Goal: Information Seeking & Learning: Check status

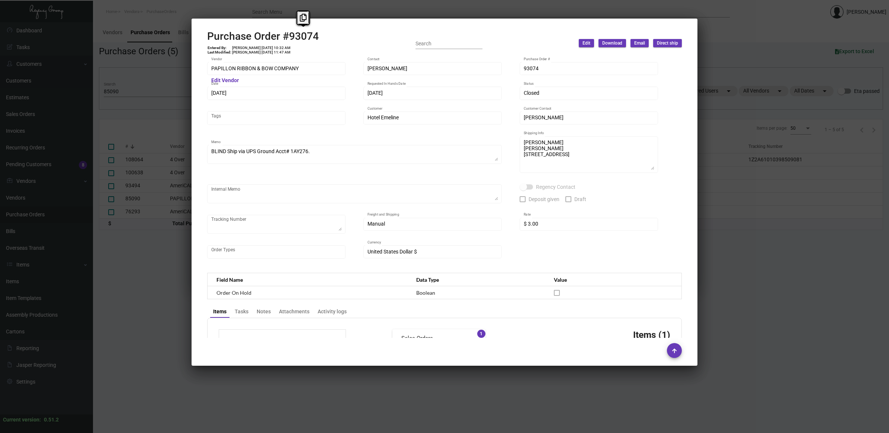
scroll to position [316, 0]
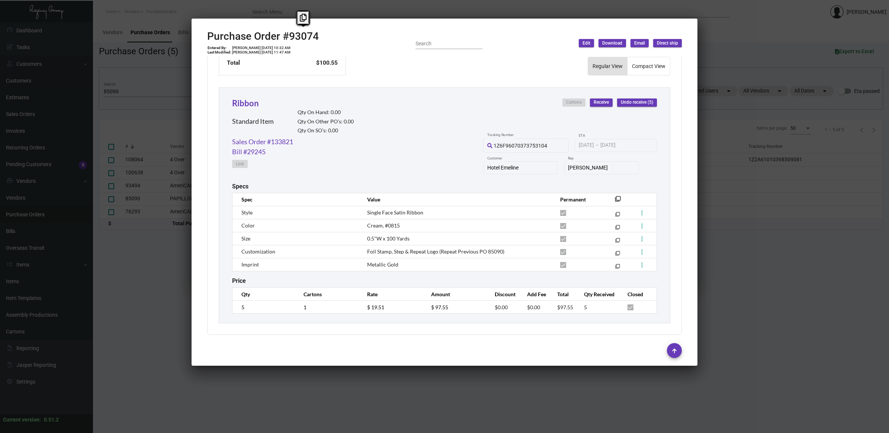
click at [164, 245] on div at bounding box center [444, 216] width 889 height 433
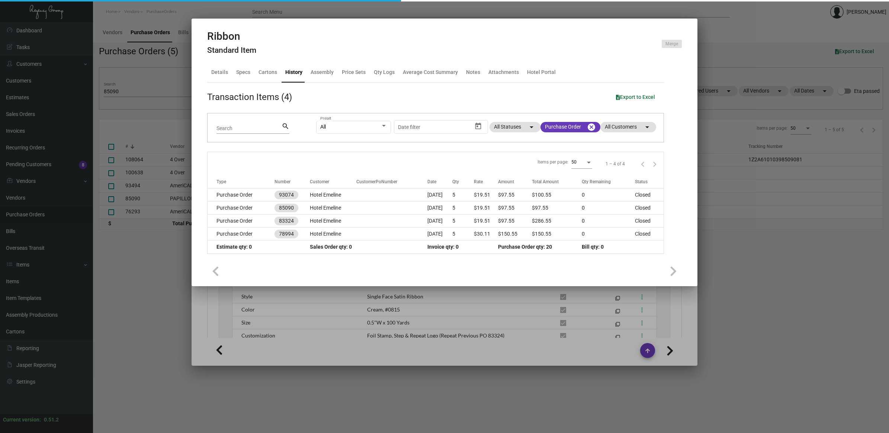
click at [164, 245] on div at bounding box center [444, 216] width 889 height 433
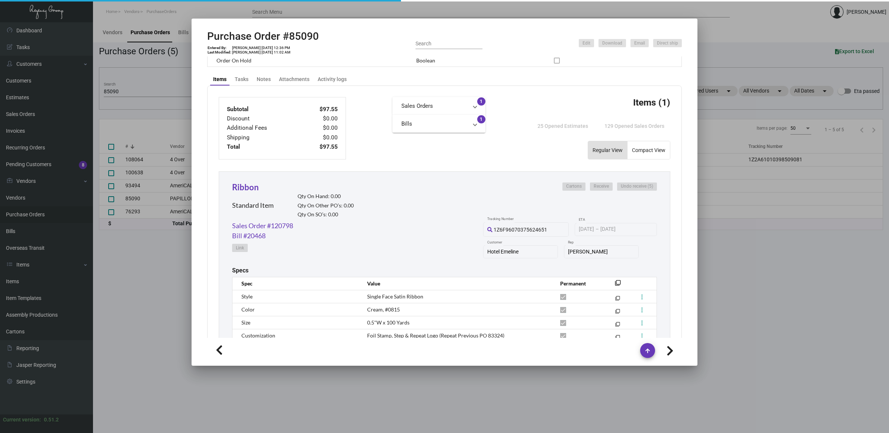
click at [29, 216] on div at bounding box center [444, 216] width 889 height 433
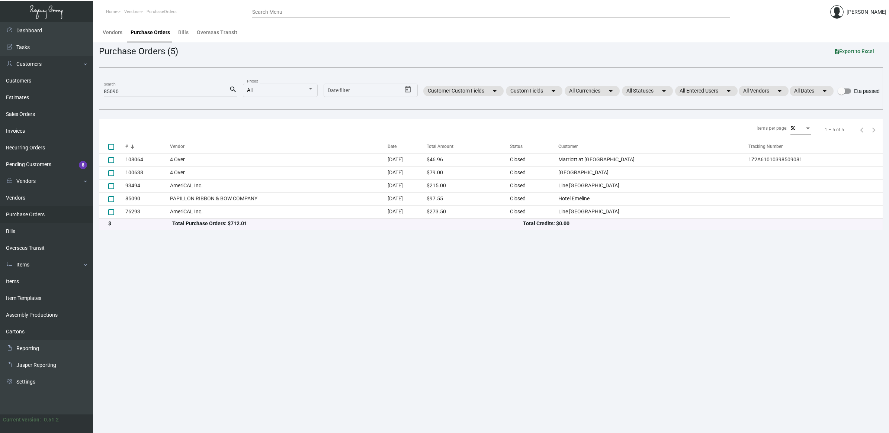
click at [29, 216] on link "Purchase Orders" at bounding box center [46, 214] width 93 height 17
click at [20, 279] on link "Items" at bounding box center [46, 281] width 93 height 17
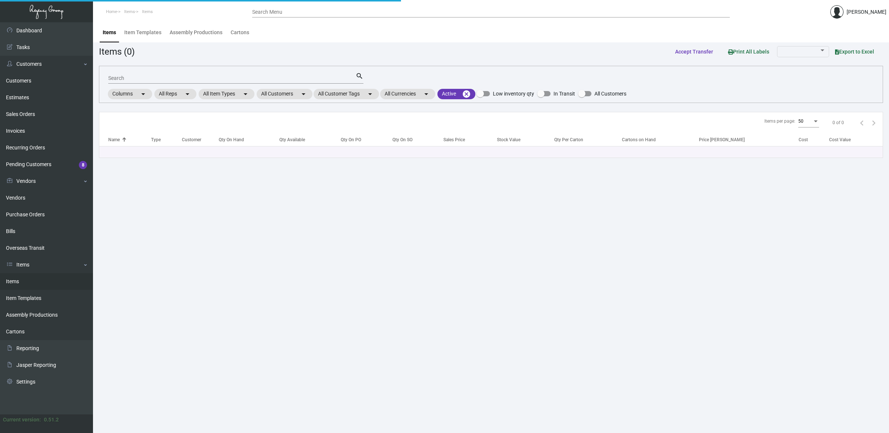
click at [123, 79] on input "Search" at bounding box center [231, 78] width 247 height 6
click at [127, 78] on input "Search" at bounding box center [231, 78] width 247 height 6
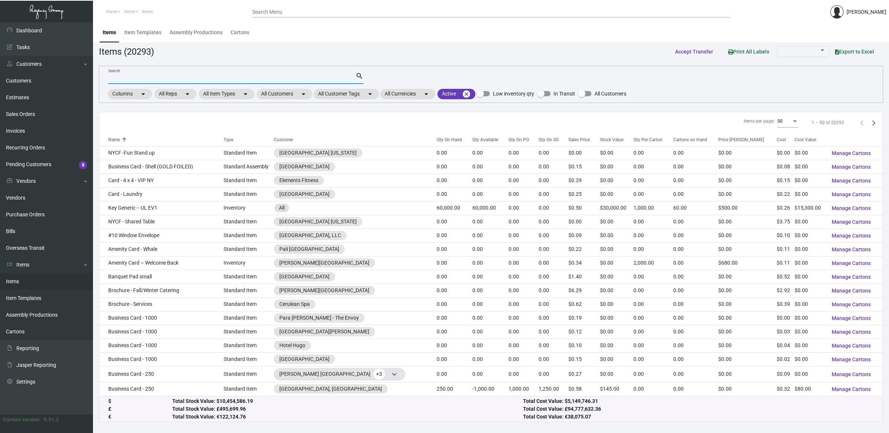
drag, startPoint x: 135, startPoint y: 77, endPoint x: 129, endPoint y: 84, distance: 8.4
click at [135, 77] on input "Search" at bounding box center [231, 78] width 247 height 6
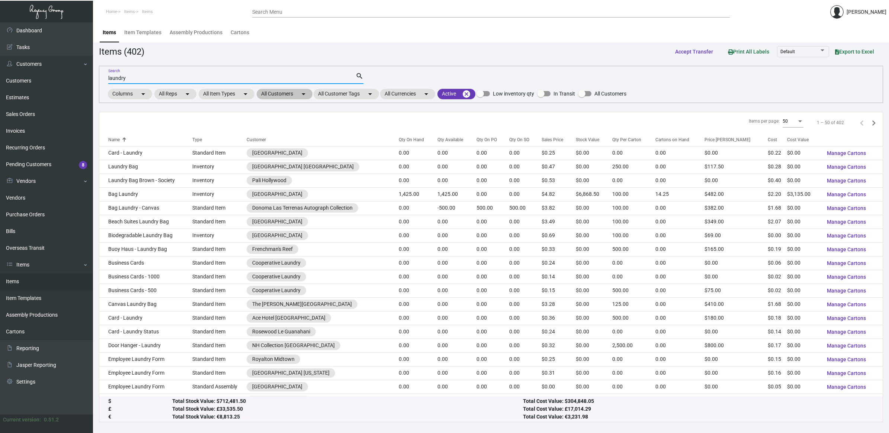
type input "laundry"
click at [298, 94] on mat-chip "All Customers arrow_drop_down" at bounding box center [285, 94] width 56 height 10
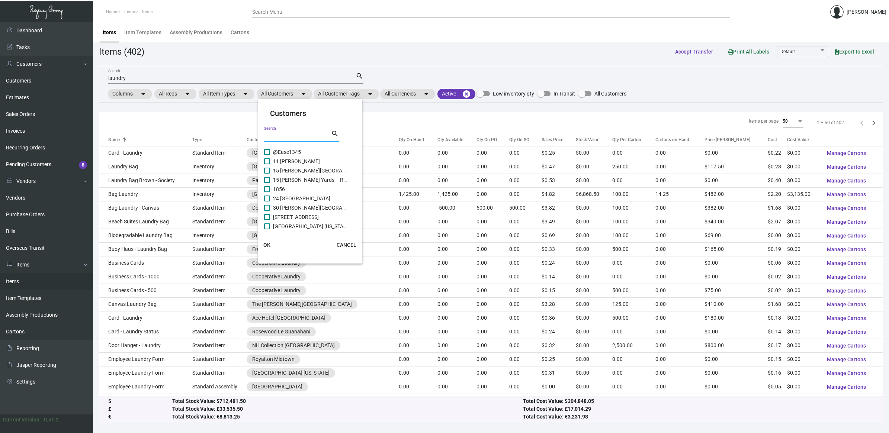
click at [299, 135] on input "Search" at bounding box center [297, 136] width 67 height 6
type input "nh"
click at [305, 179] on span "NH Collection [GEOGRAPHIC_DATA]" at bounding box center [310, 178] width 74 height 9
click at [267, 181] on input "NH Collection [GEOGRAPHIC_DATA]" at bounding box center [267, 181] width 0 height 0
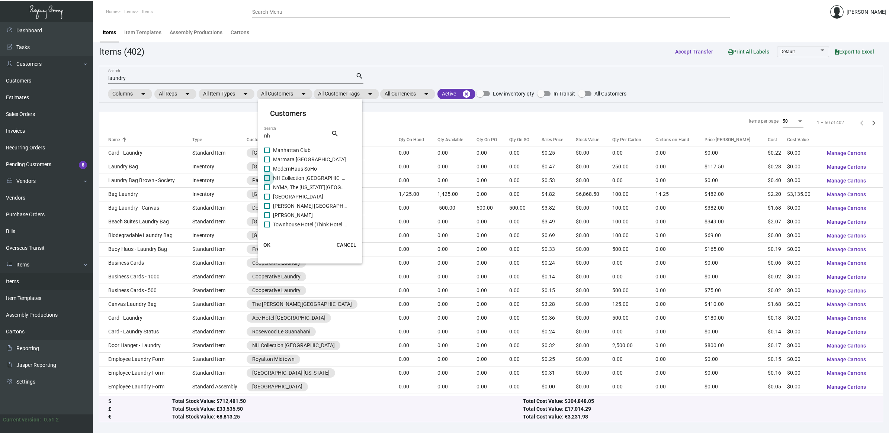
checkbox input "true"
click at [265, 246] on span "OK" at bounding box center [266, 245] width 7 height 6
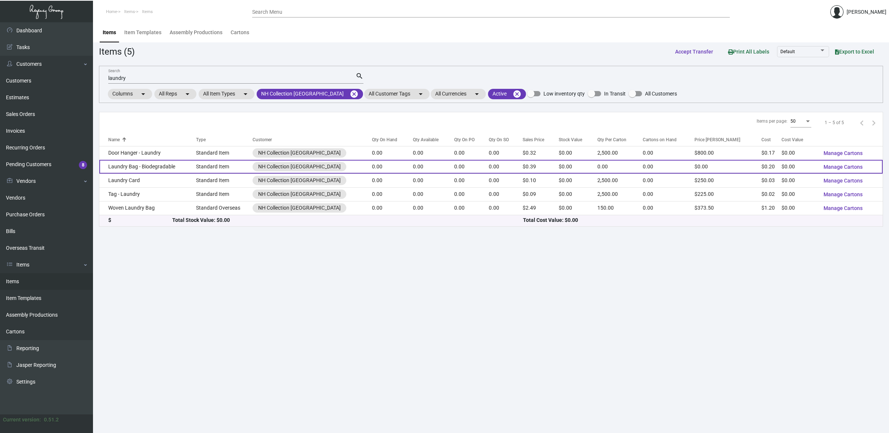
click at [149, 166] on td "Laundry Bag - Biodegradable" at bounding box center [147, 167] width 97 height 14
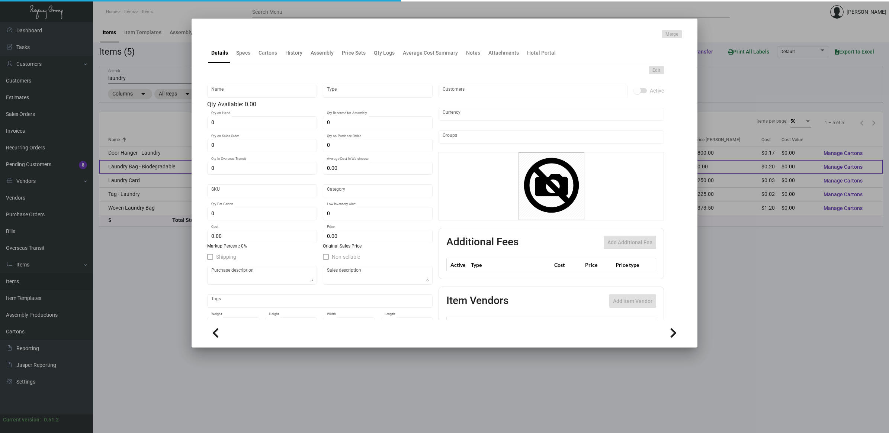
type input "Laundry Bag - Biodegradable"
type input "Standard Item"
type input "$ 0.00"
type input "Standard"
type input "$ 0.195"
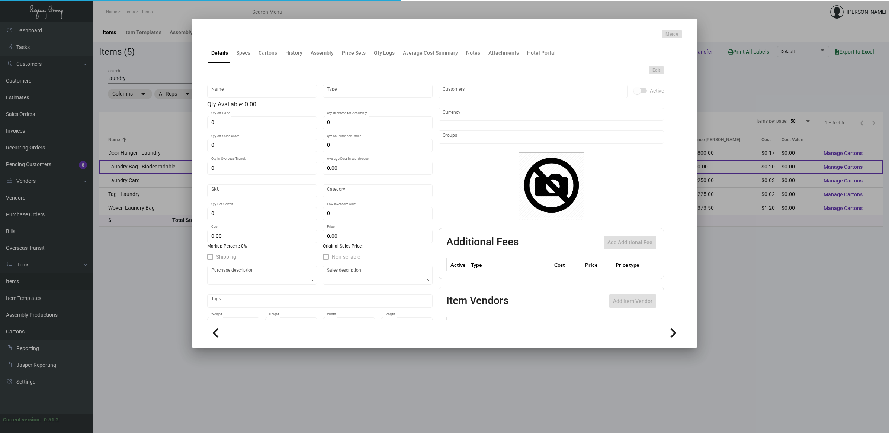
type input "$ 0.39"
checkbox input "true"
type input "United States Dollar $"
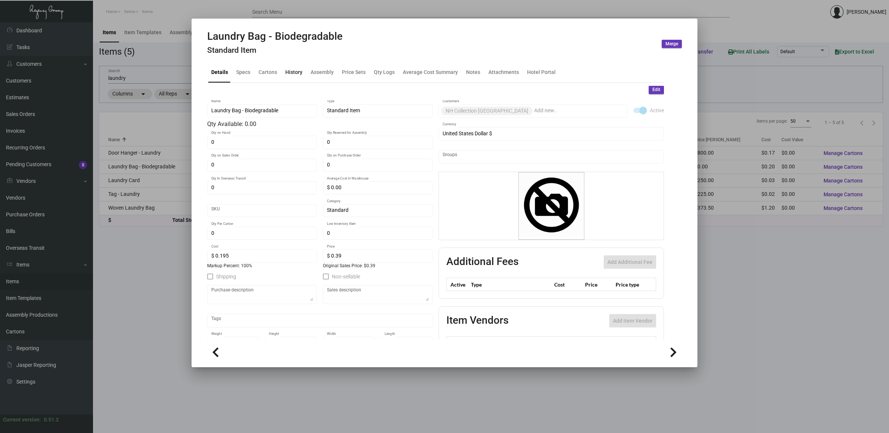
click at [291, 70] on div "History" at bounding box center [293, 72] width 17 height 8
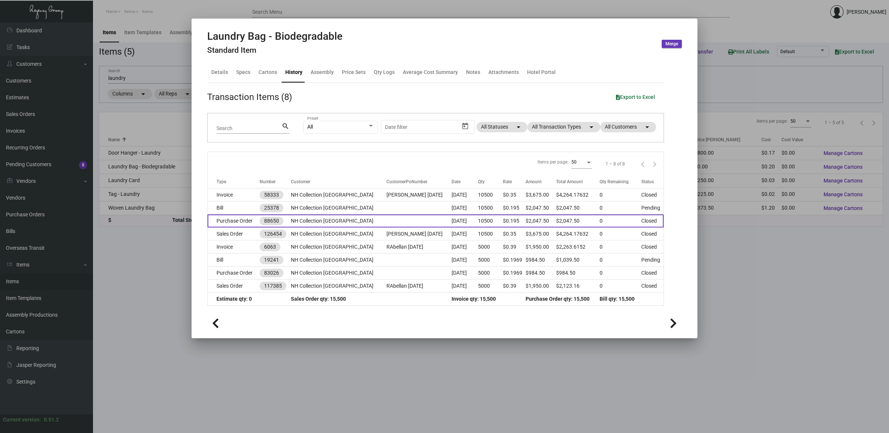
click at [235, 221] on td "Purchase Order" at bounding box center [233, 221] width 52 height 13
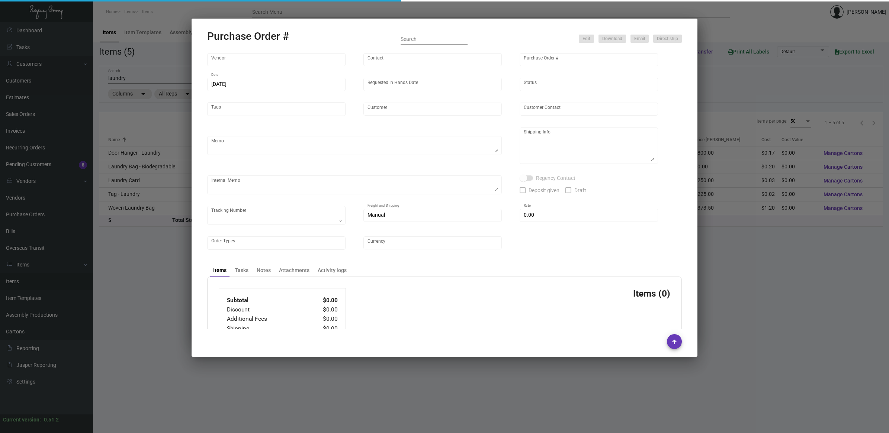
type input "POLY-PAK INDUSTRIES"
type input "[PERSON_NAME]"
type input "88650"
type input "[DATE]"
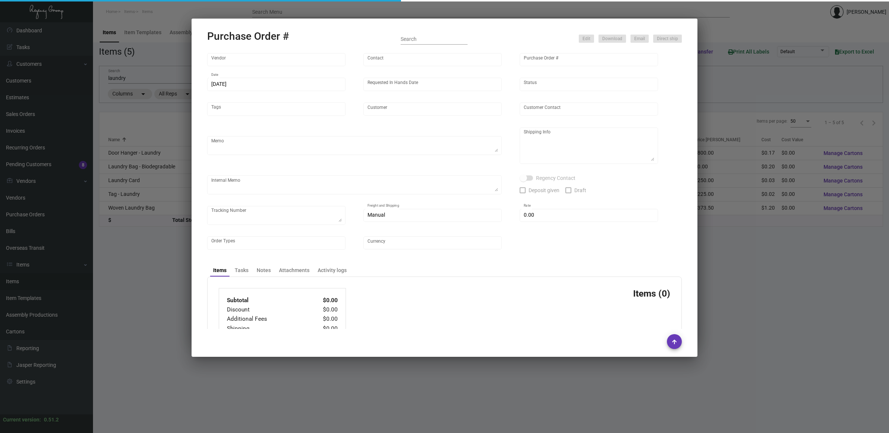
type input "NH Collection [GEOGRAPHIC_DATA]"
type input "[PERSON_NAME]"
type textarea "Blind Ship via UPS Ground Acct# 1AY276."
type textarea "NH Collection [GEOGRAPHIC_DATA] [PERSON_NAME] [STREET_ADDRESS][US_STATE]"
type input "$ 0.00"
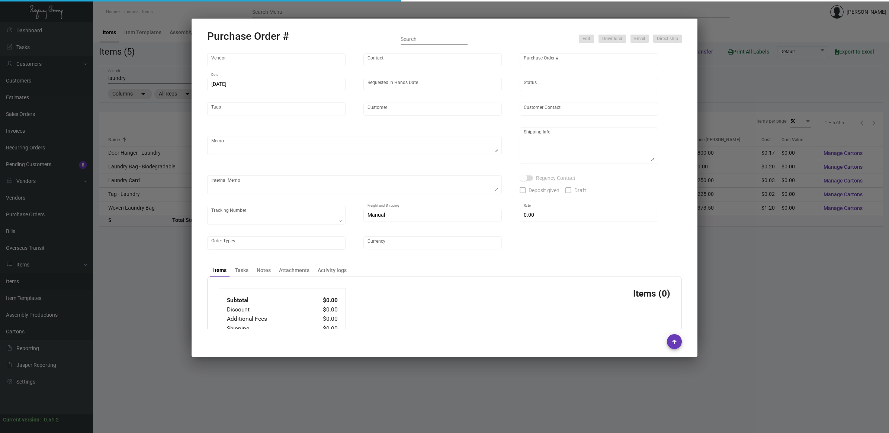
type input "United States Dollar $"
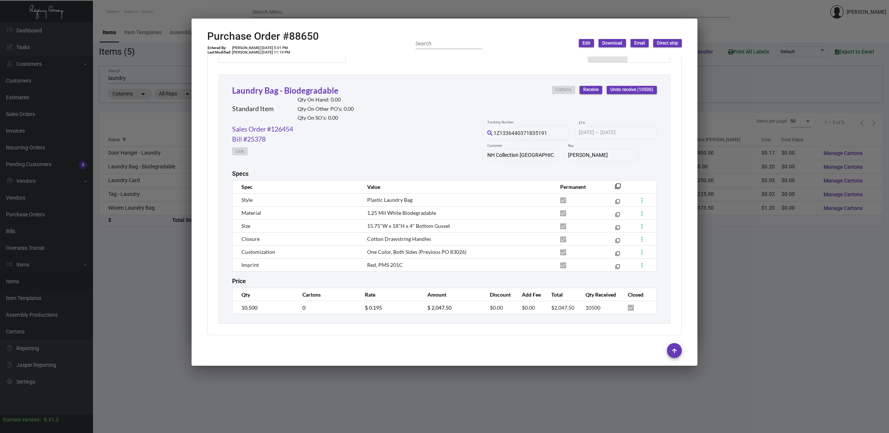
scroll to position [329, 0]
click at [167, 271] on div at bounding box center [444, 216] width 889 height 433
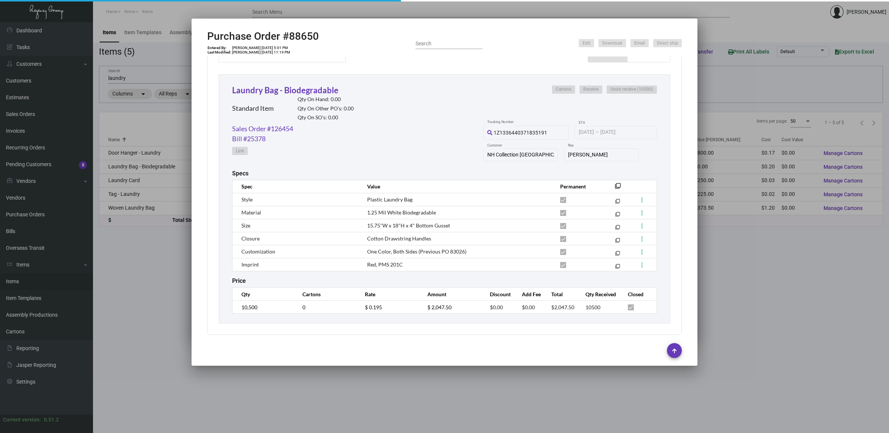
click at [166, 272] on div at bounding box center [444, 216] width 889 height 433
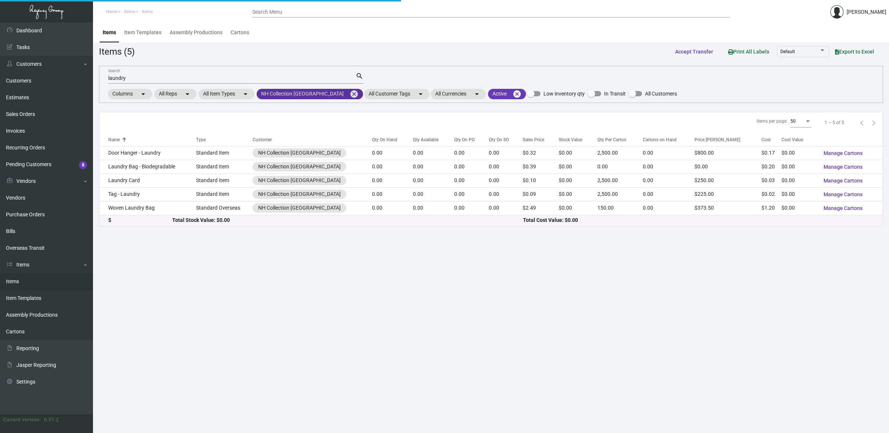
drag, startPoint x: 132, startPoint y: 75, endPoint x: 352, endPoint y: 94, distance: 220.9
click at [68, 76] on div "Dashboard Dashboard Tasks Customers Customers Estimates Sales Orders Invoices R…" at bounding box center [444, 227] width 889 height 411
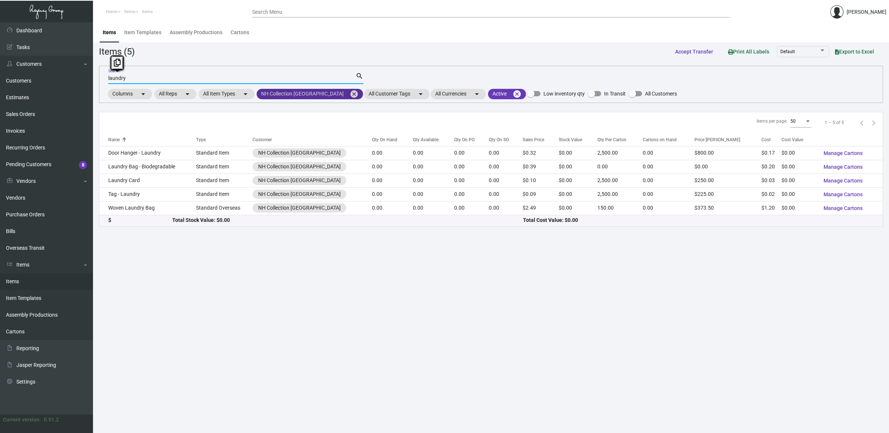
click at [350, 91] on mat-icon "cancel" at bounding box center [354, 94] width 9 height 9
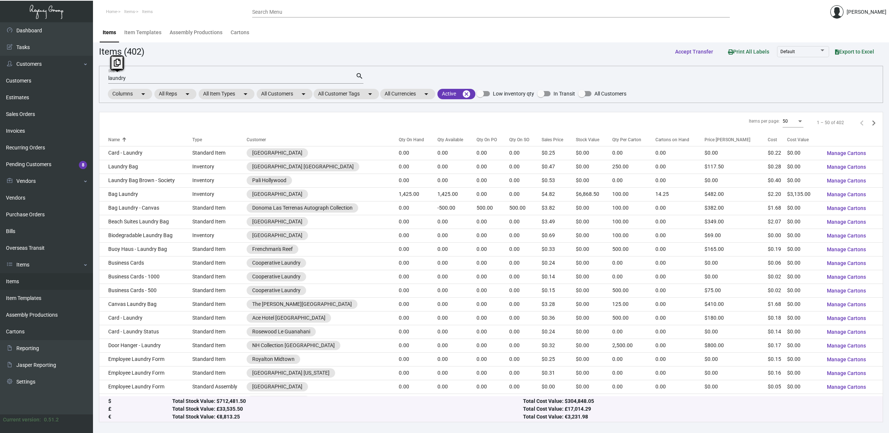
click at [335, 80] on input "laundry" at bounding box center [231, 78] width 247 height 6
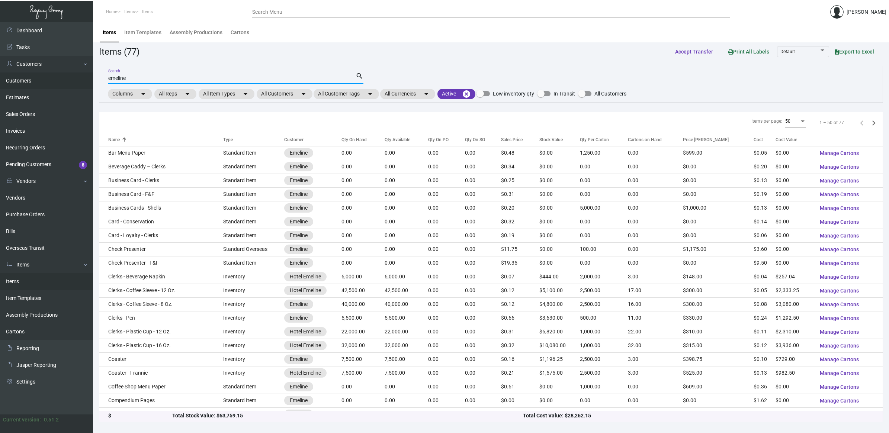
type input "emeline"
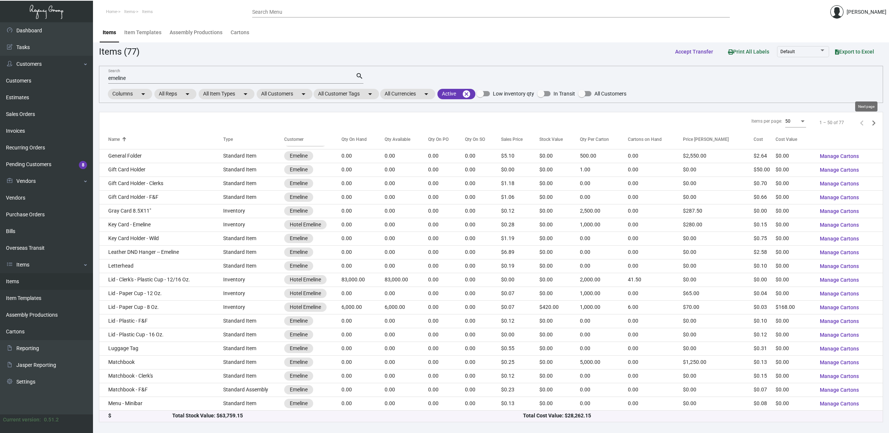
click at [872, 125] on icon "Next page" at bounding box center [873, 122] width 3 height 5
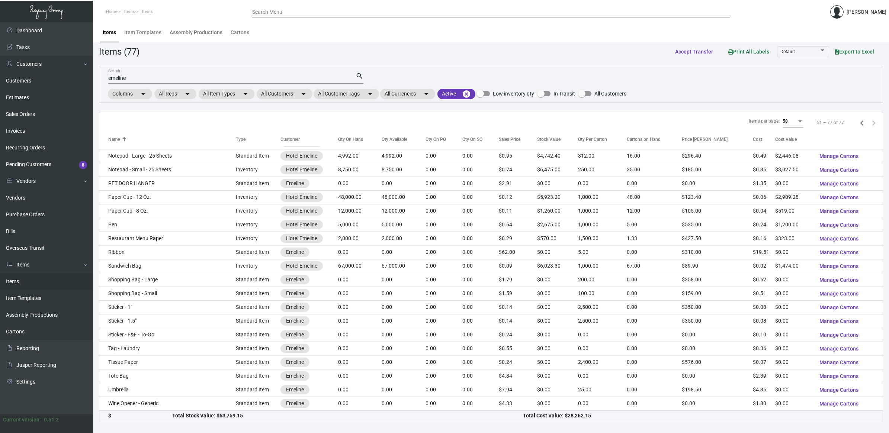
scroll to position [110, 0]
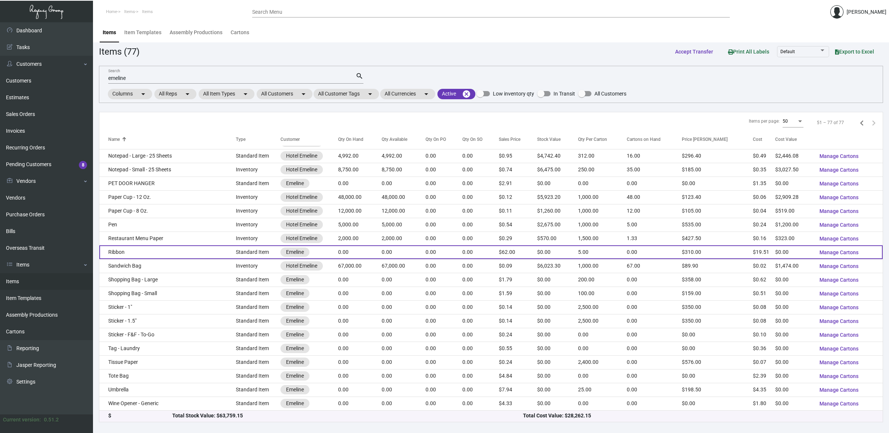
click at [157, 255] on td "Ribbon" at bounding box center [167, 252] width 136 height 14
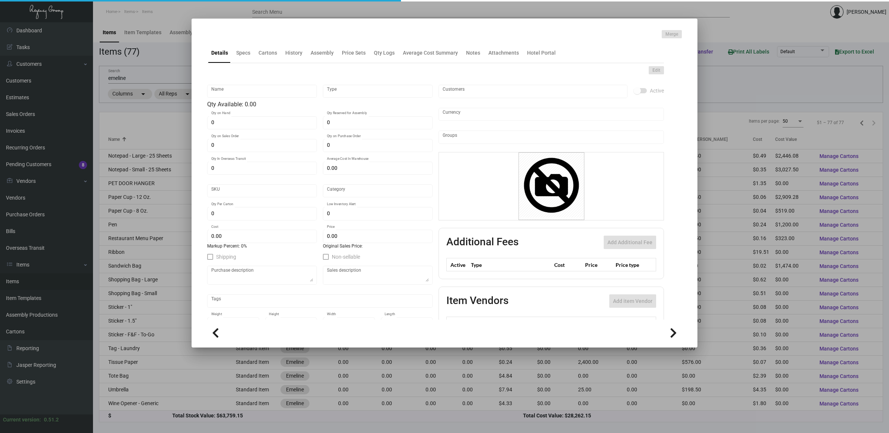
type input "Ribbon"
type input "Standard Item"
type input "$ 0.00"
type input "Standard"
type input "5"
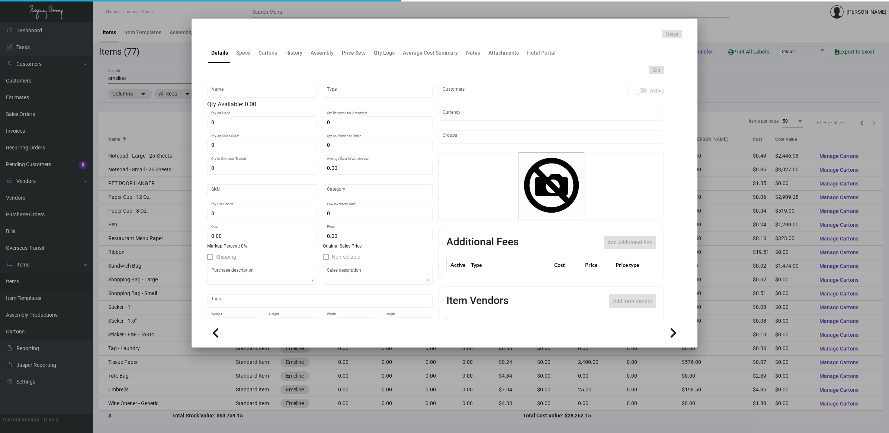
type input "$ 19.51"
type input "$ 62.00"
checkbox input "true"
type input "United States Dollar $"
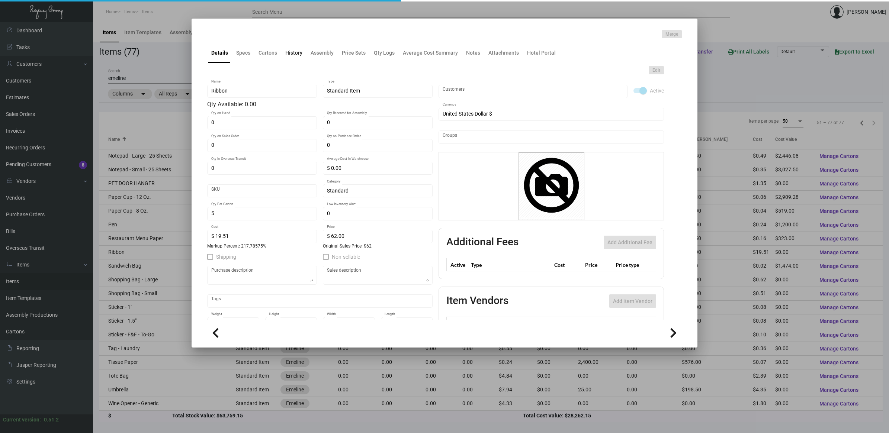
click at [293, 55] on div "History" at bounding box center [293, 53] width 17 height 8
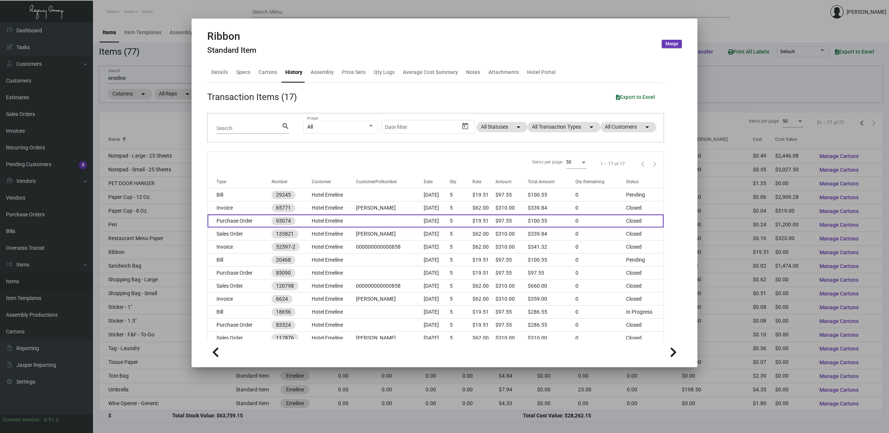
click at [242, 216] on td "Purchase Order" at bounding box center [239, 221] width 64 height 13
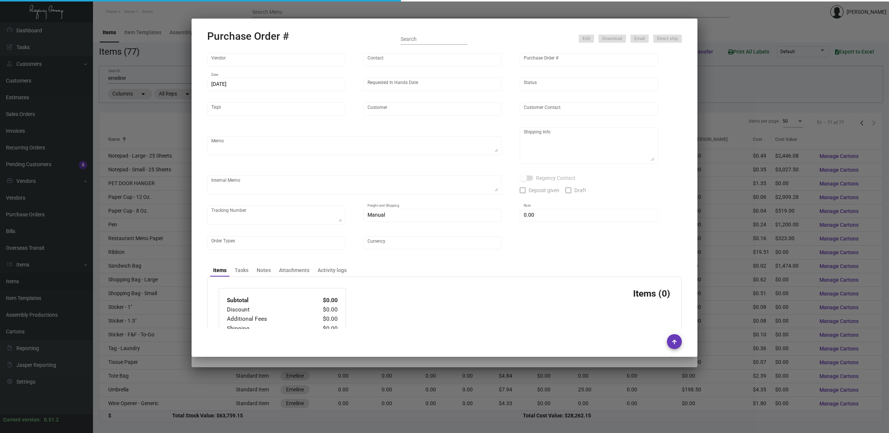
type input "PAPILLON RIBBON & BOW COMPANY"
type input "[PERSON_NAME]"
type input "93074"
type input "[DATE]"
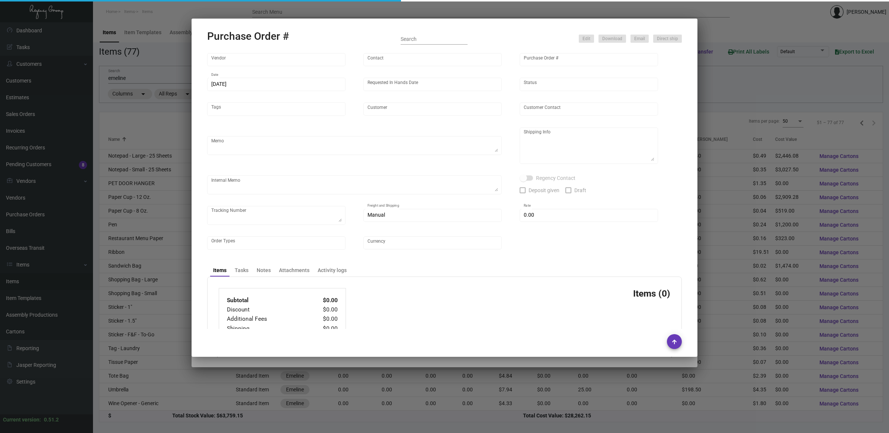
type input "Hotel Emeline"
type input "[PERSON_NAME]"
type textarea "BLIND Ship via UPS Ground Acct# 1AY276."
type textarea "[PERSON_NAME] [PERSON_NAME] [STREET_ADDRESS]"
type input "$ 3.00"
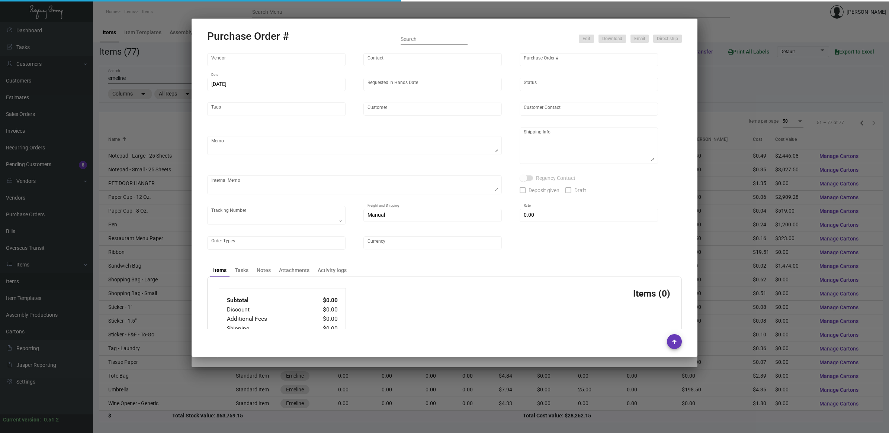
type input "United States Dollar $"
